Goal: Information Seeking & Learning: Learn about a topic

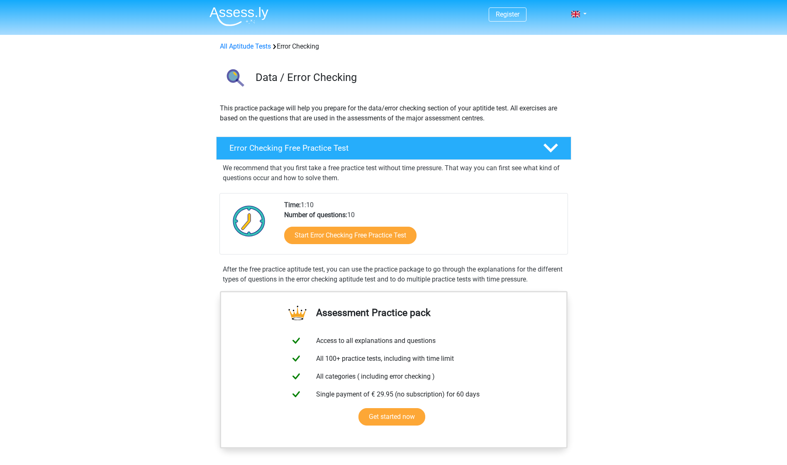
drag, startPoint x: 177, startPoint y: 93, endPoint x: 595, endPoint y: 332, distance: 481.7
drag, startPoint x: 595, startPoint y: 332, endPoint x: 613, endPoint y: 334, distance: 18.4
click at [384, 234] on link "Start Error Checking Free Practice Test" at bounding box center [350, 235] width 152 height 20
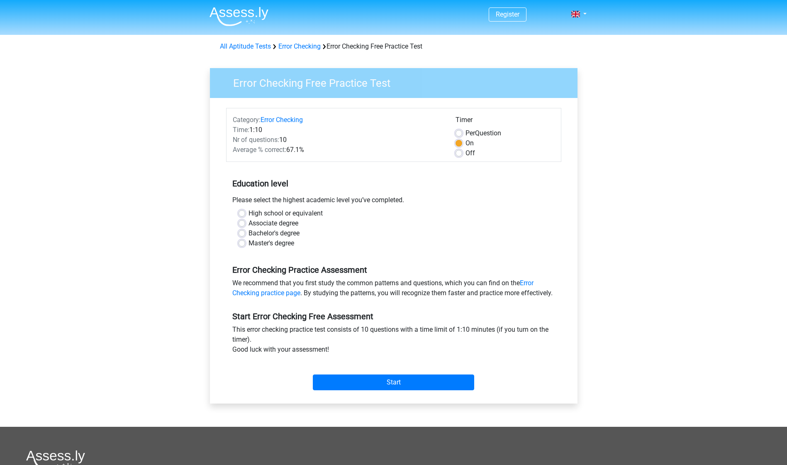
click at [262, 213] on label "High school or equivalent" at bounding box center [286, 213] width 74 height 10
click at [245, 213] on input "High school or equivalent" at bounding box center [242, 212] width 7 height 8
radio input "true"
click at [378, 390] on input "Start" at bounding box center [393, 382] width 161 height 16
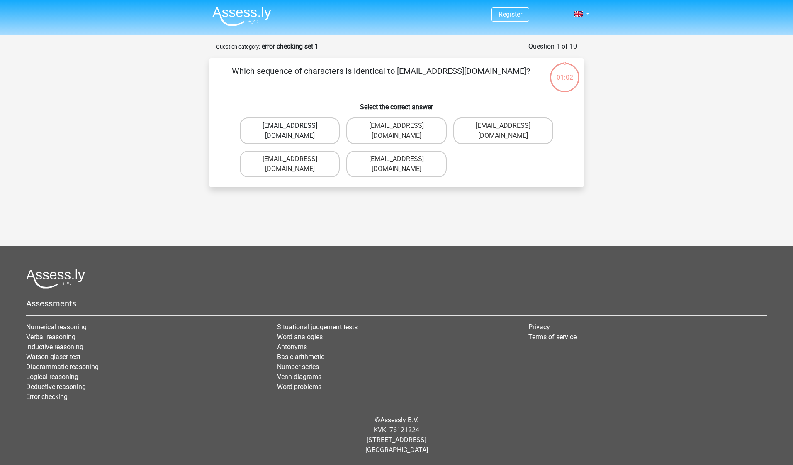
click at [283, 127] on label "Evie_Meade@jointmail.co.uk" at bounding box center [290, 130] width 100 height 27
click at [290, 127] on input "Evie_Meade@jointmail.co.uk" at bounding box center [292, 128] width 5 height 5
radio input "true"
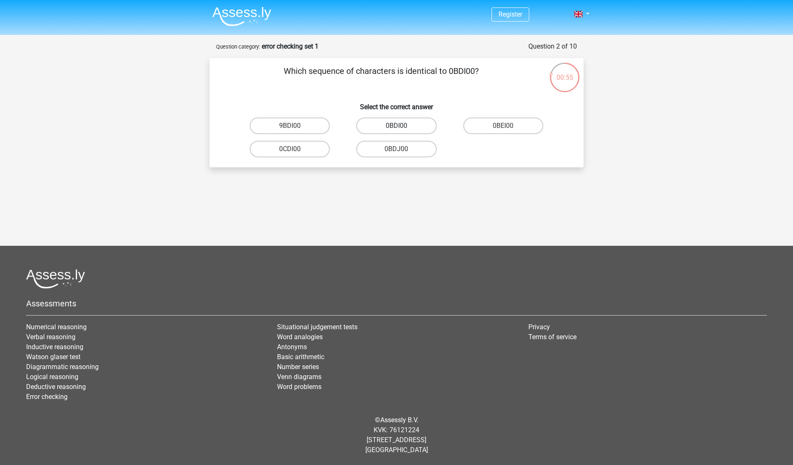
click at [394, 125] on label "0BDI00" at bounding box center [396, 125] width 80 height 17
click at [397, 126] on input "0BDI00" at bounding box center [399, 128] width 5 height 5
radio input "true"
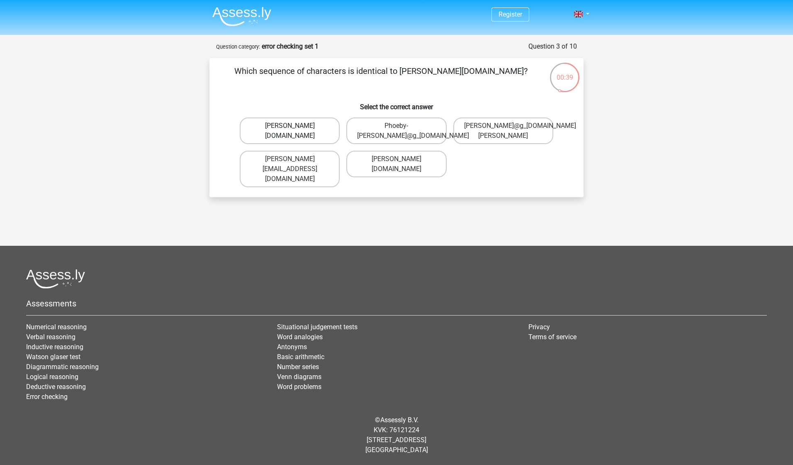
click at [309, 127] on label "Phoebe-Patterson@g_mail.gr" at bounding box center [290, 130] width 100 height 27
click at [295, 127] on input "Phoebe-Patterson@g_mail.gr" at bounding box center [292, 128] width 5 height 5
radio input "true"
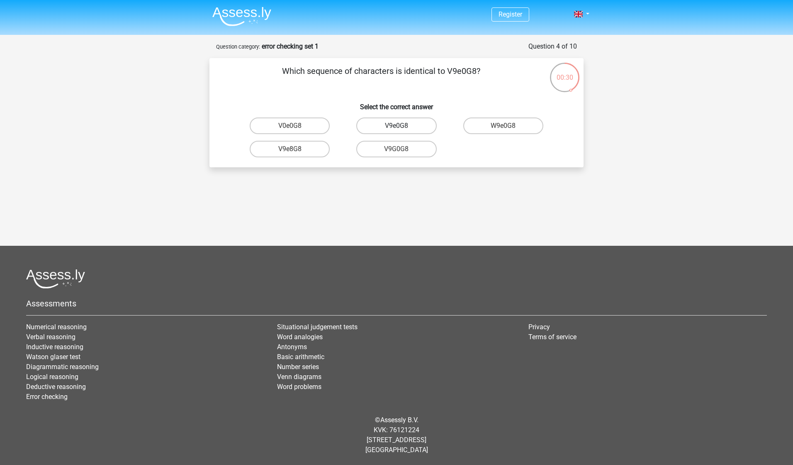
click at [393, 129] on label "V9e0G8" at bounding box center [396, 125] width 80 height 17
click at [397, 129] on input "V9e0G8" at bounding box center [399, 128] width 5 height 5
radio input "true"
click at [402, 149] on label "91051S" at bounding box center [396, 149] width 80 height 17
click at [402, 149] on input "91051S" at bounding box center [399, 151] width 5 height 5
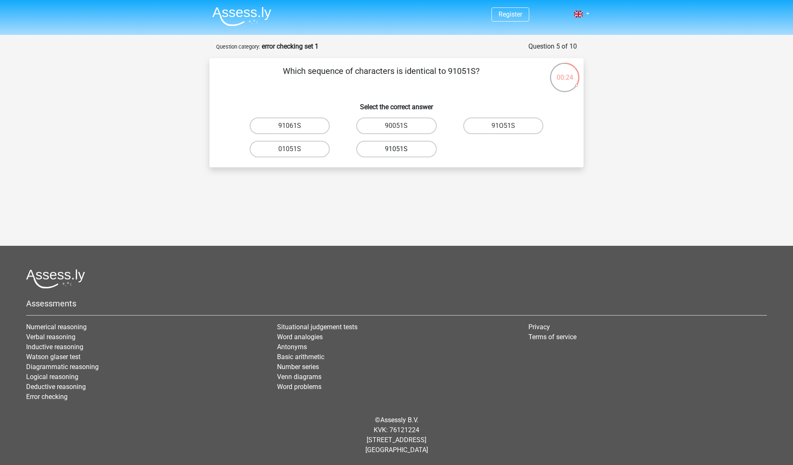
radio input "true"
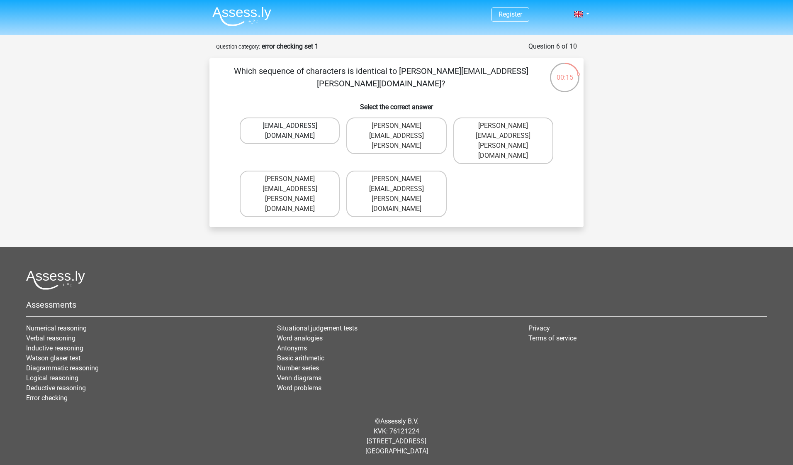
click at [258, 129] on label "Conor.Paterson@mailme.com" at bounding box center [290, 130] width 100 height 27
click at [290, 129] on input "Conor.Paterson@mailme.com" at bounding box center [292, 128] width 5 height 5
radio input "true"
